Goal: Information Seeking & Learning: Compare options

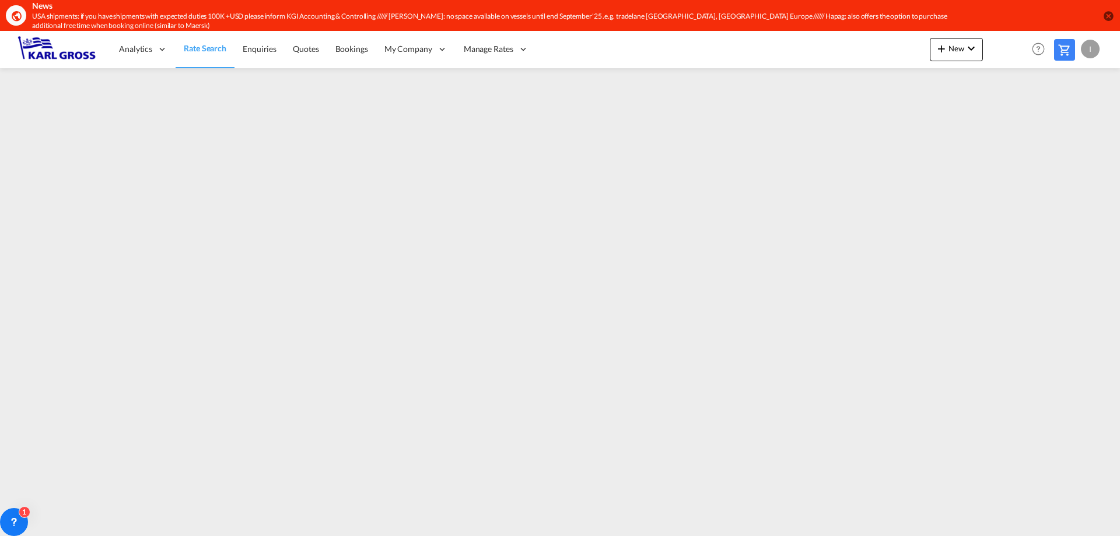
click at [614, 54] on div "Analytics Dashboard Rate Search Enquiries Quotes Bookings" at bounding box center [560, 49] width 1085 height 36
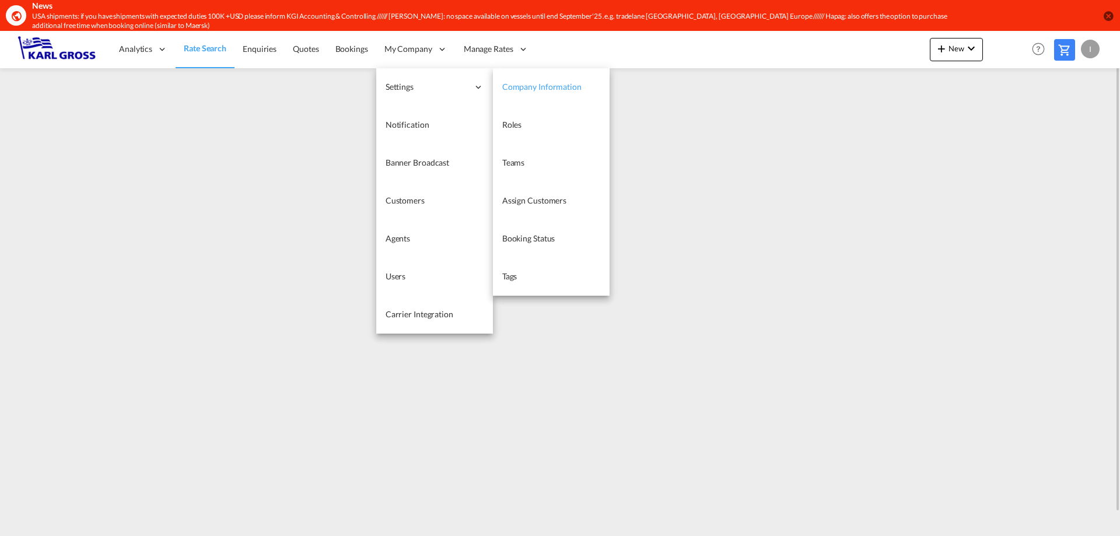
click at [554, 95] on link "Company Information" at bounding box center [551, 87] width 117 height 38
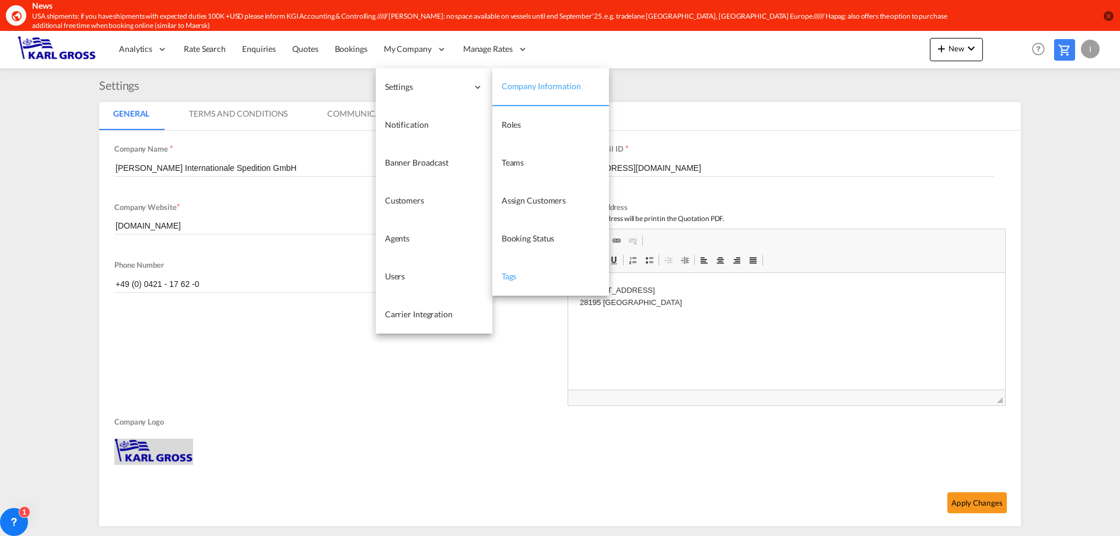
click at [529, 277] on link "Tags" at bounding box center [550, 277] width 117 height 38
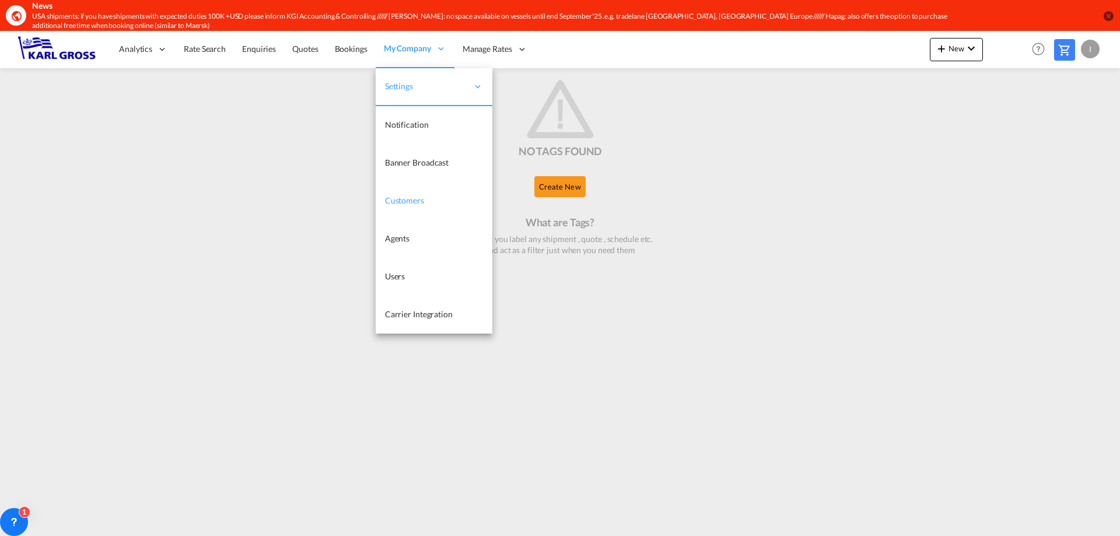
click at [415, 210] on link "Customers" at bounding box center [434, 201] width 117 height 38
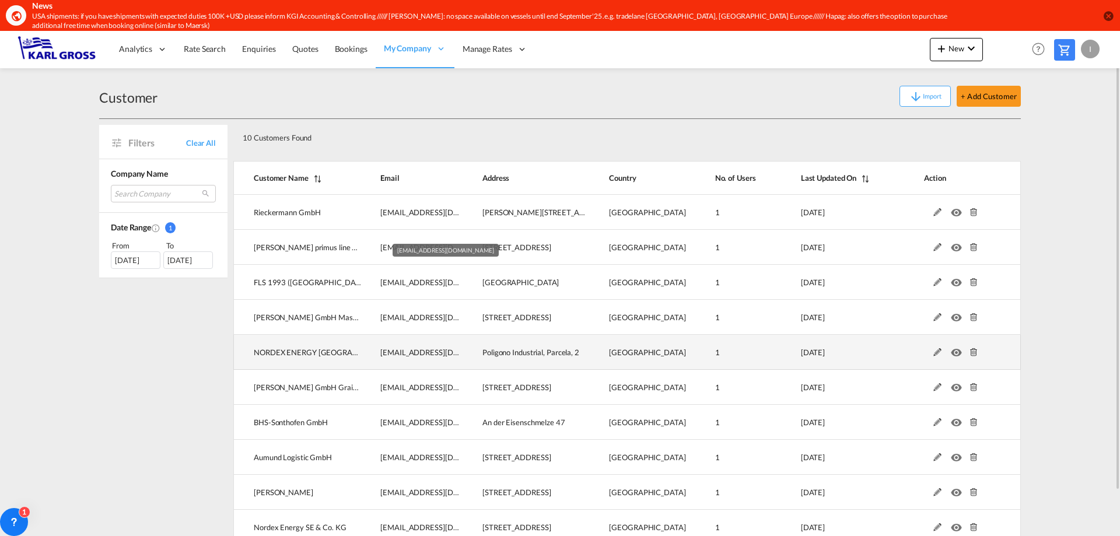
scroll to position [50, 0]
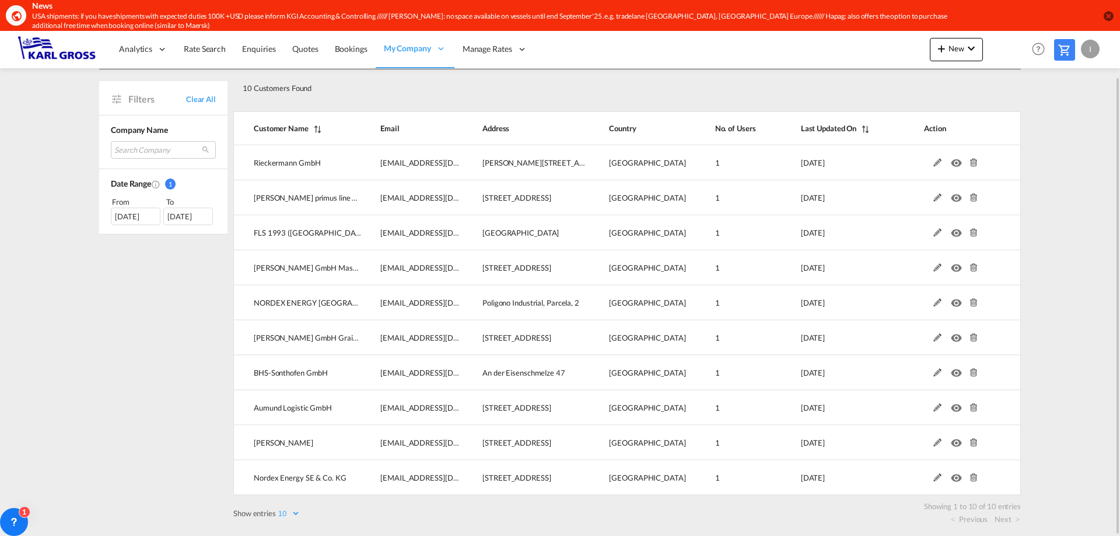
click at [310, 127] on md-icon "Customer Name" at bounding box center [316, 129] width 15 height 8
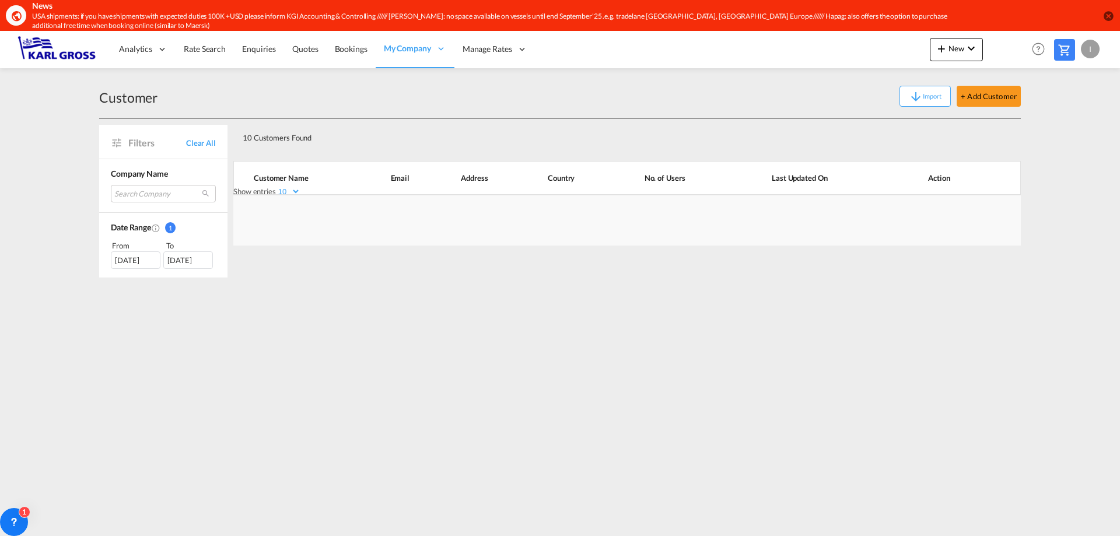
scroll to position [0, 0]
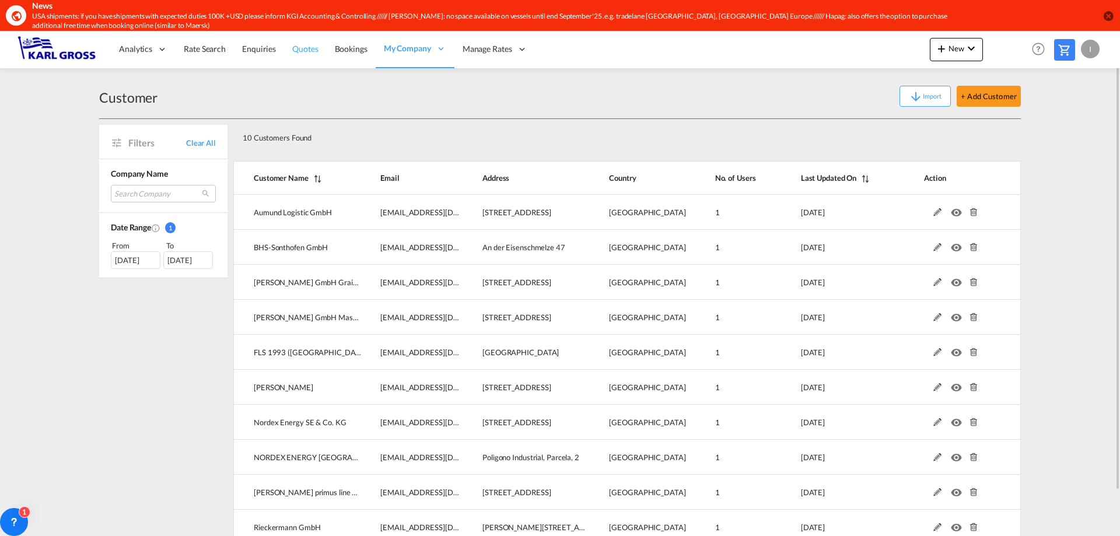
click at [309, 49] on span "Quotes" at bounding box center [305, 49] width 26 height 10
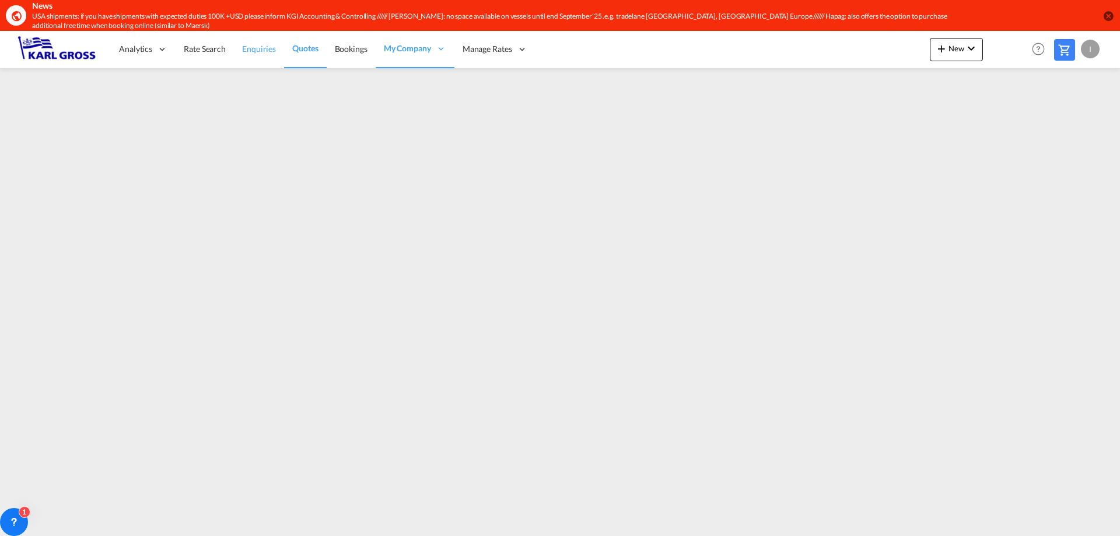
click at [263, 51] on span "Enquiries" at bounding box center [259, 49] width 34 height 10
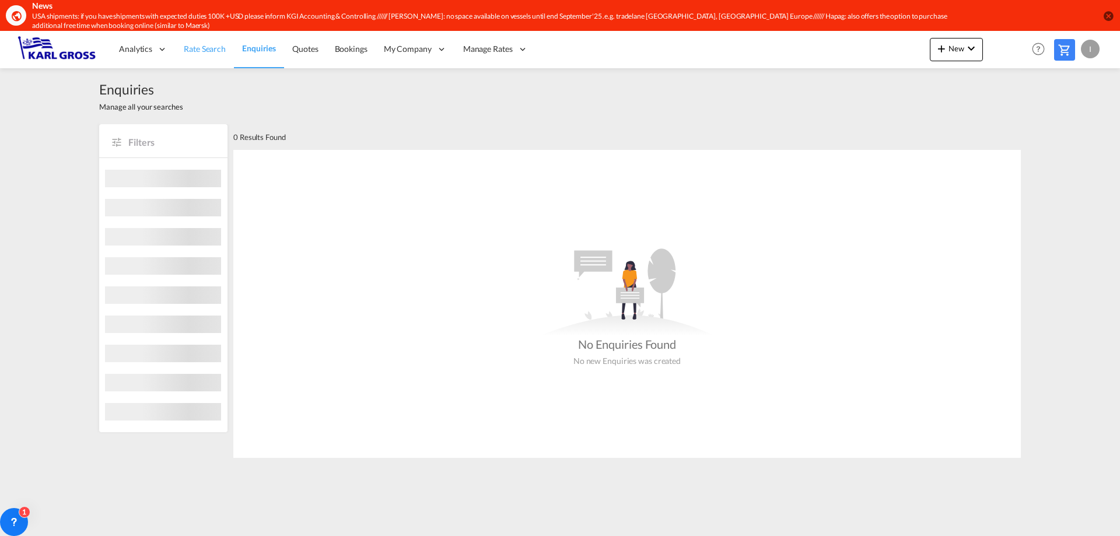
click at [218, 56] on link "Rate Search" at bounding box center [205, 49] width 58 height 38
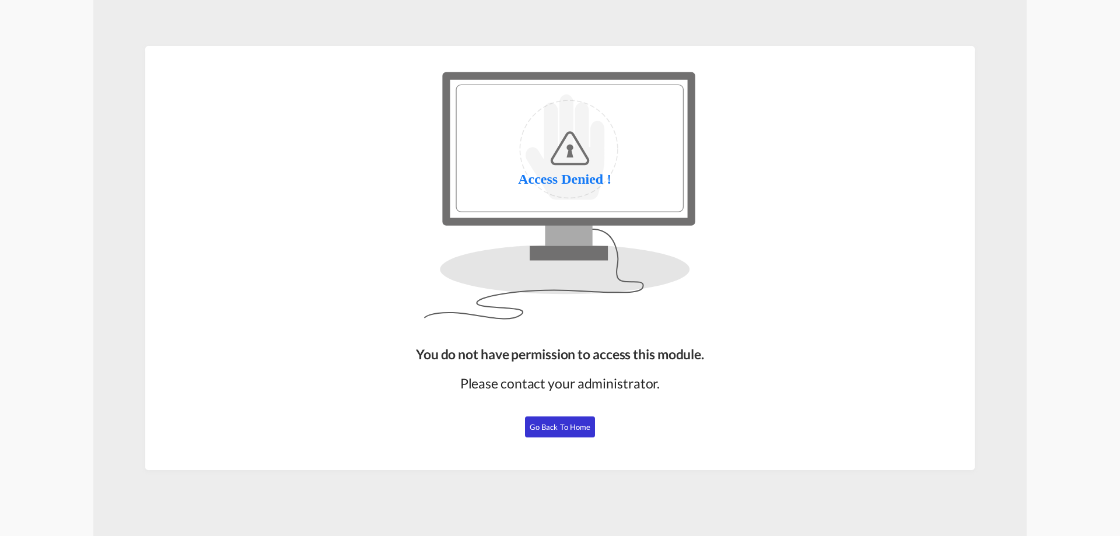
click at [580, 428] on span "Go Back to Home" at bounding box center [560, 426] width 61 height 9
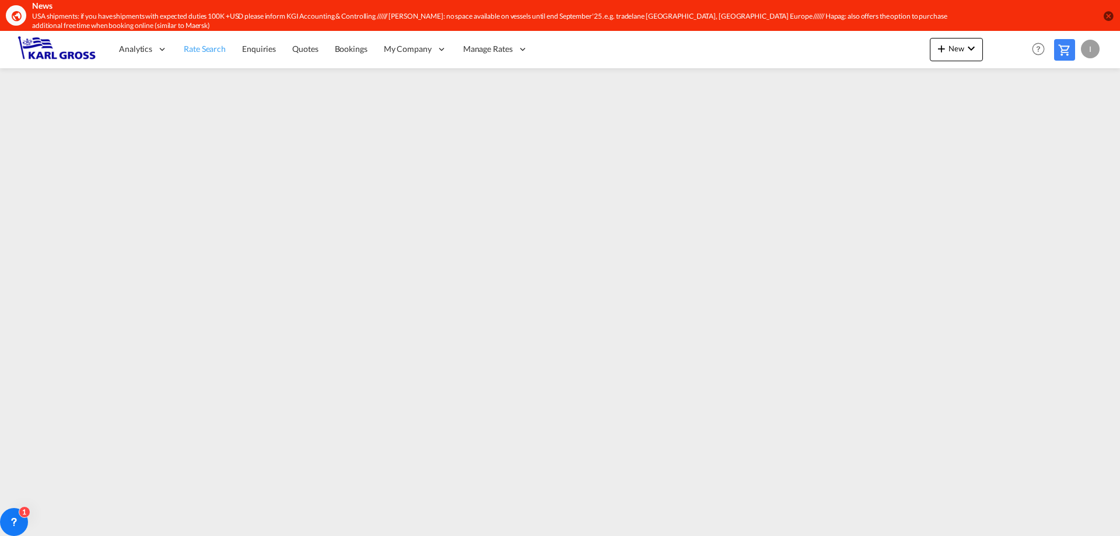
click at [218, 56] on link "Rate Search" at bounding box center [205, 49] width 58 height 38
click at [190, 48] on span "Rate Search" at bounding box center [205, 49] width 42 height 10
